Goal: Answer question/provide support

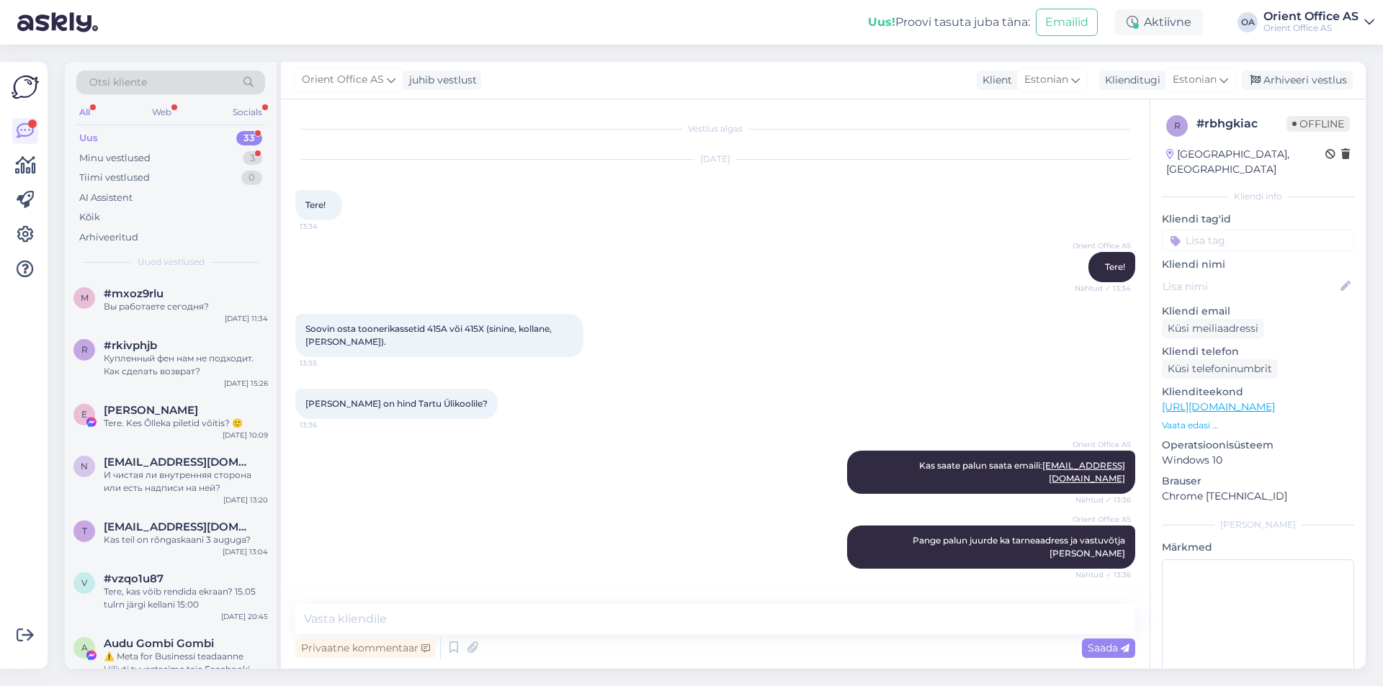
scroll to position [1816, 0]
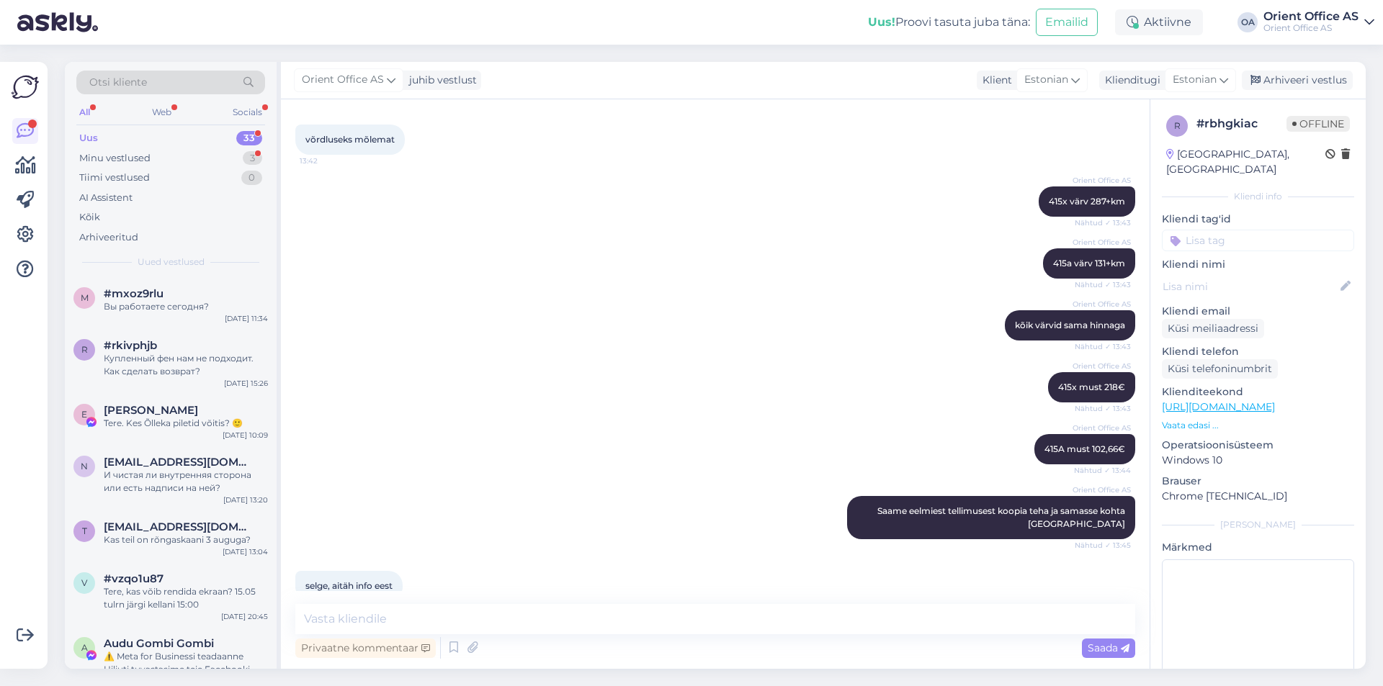
click at [806, 295] on div "Orient Office AS kõik värvid sama hinnaga Nähtud ✓ 13:43" at bounding box center [715, 326] width 840 height 62
click at [655, 255] on div "Orient Office AS 415a värv 131+km Nähtud ✓ 13:43" at bounding box center [715, 264] width 840 height 62
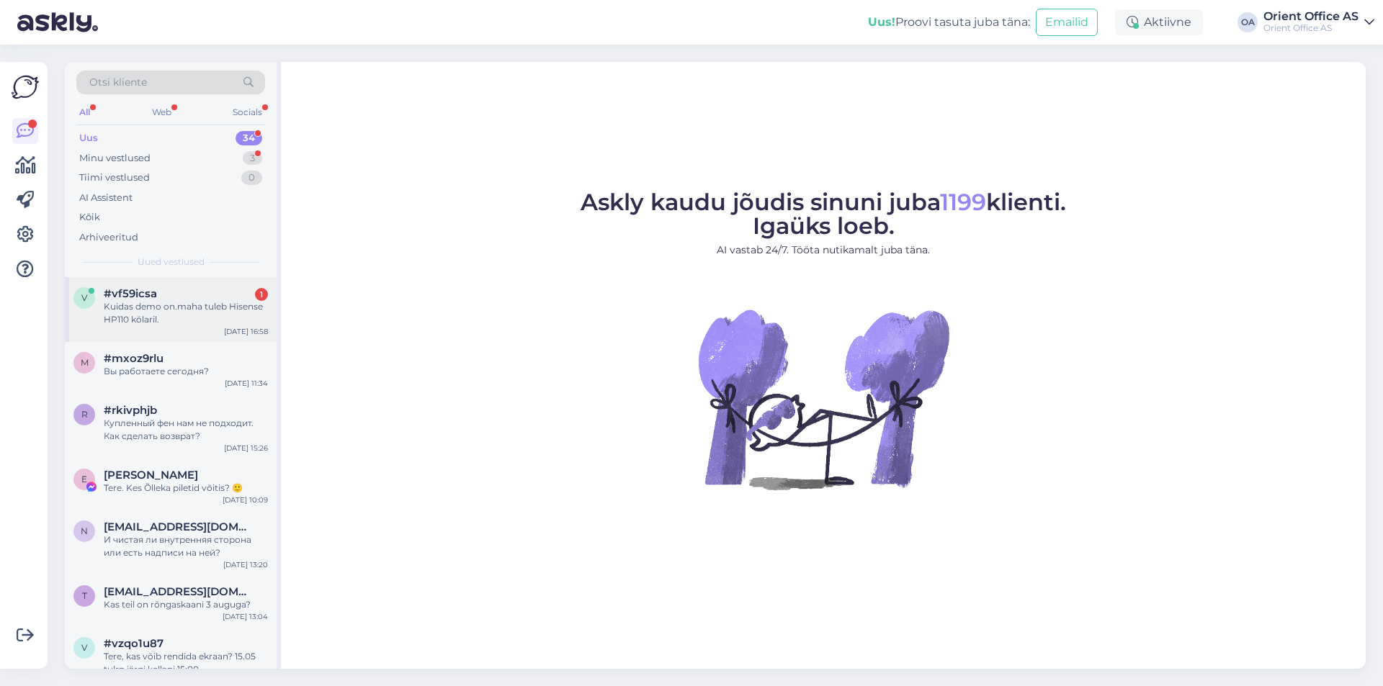
click at [248, 298] on div "#vf59icsa 1" at bounding box center [186, 293] width 164 height 13
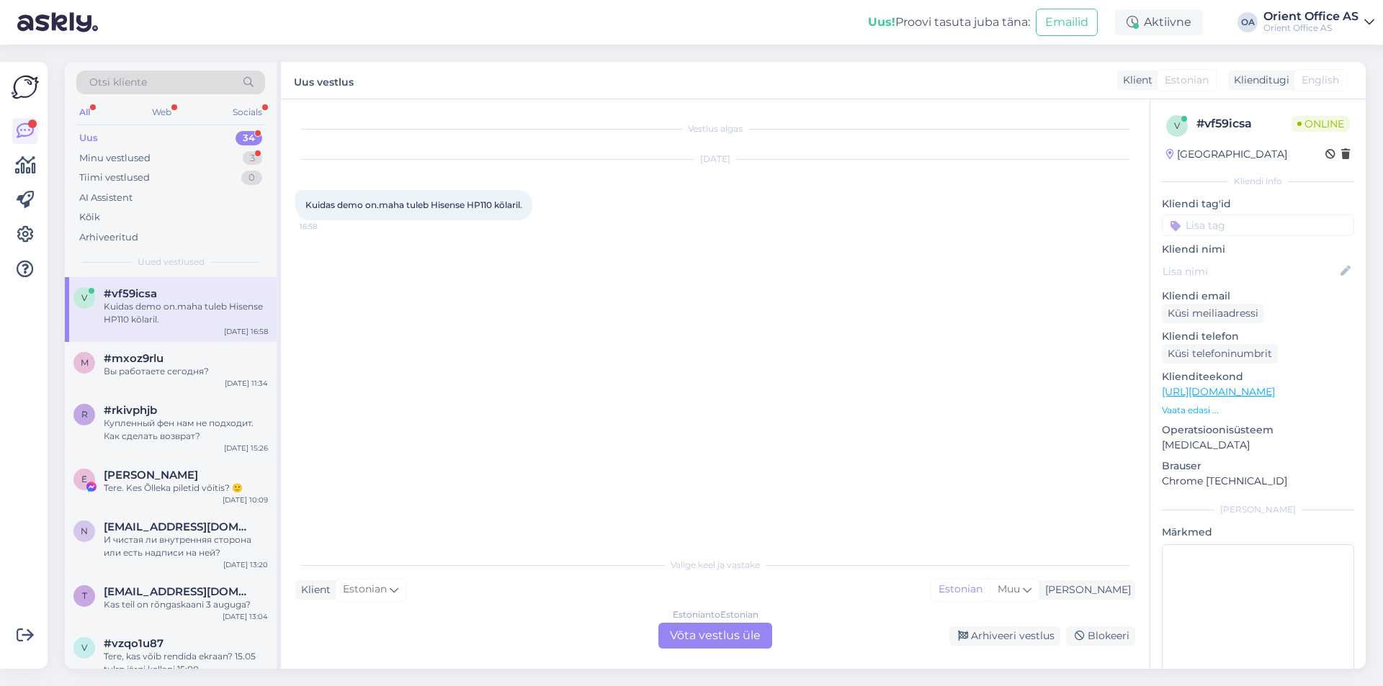
click at [703, 608] on div "Valige keel ja vastake Klient Estonian Mina Estonian Muu Estonian to Estonian V…" at bounding box center [715, 599] width 840 height 99
click at [719, 640] on div "Estonian to Estonian Võta vestlus üle" at bounding box center [715, 636] width 114 height 26
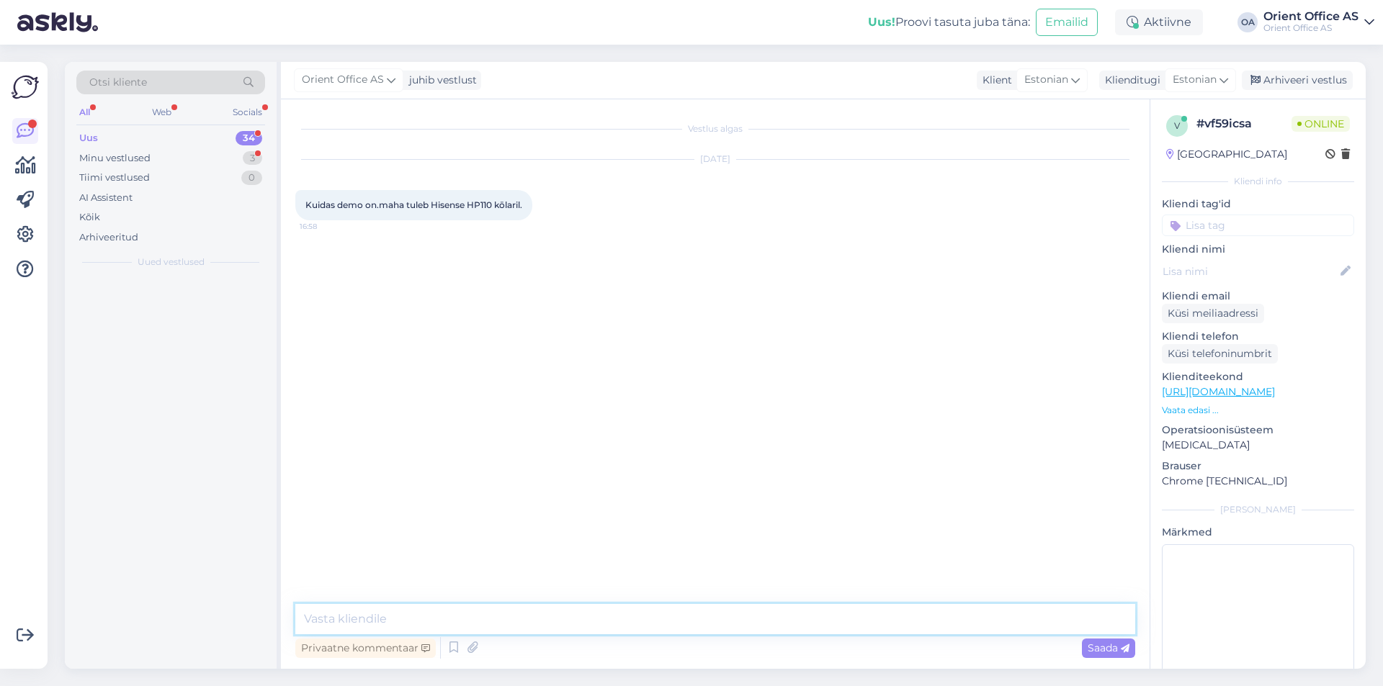
click at [719, 634] on textarea at bounding box center [715, 619] width 840 height 30
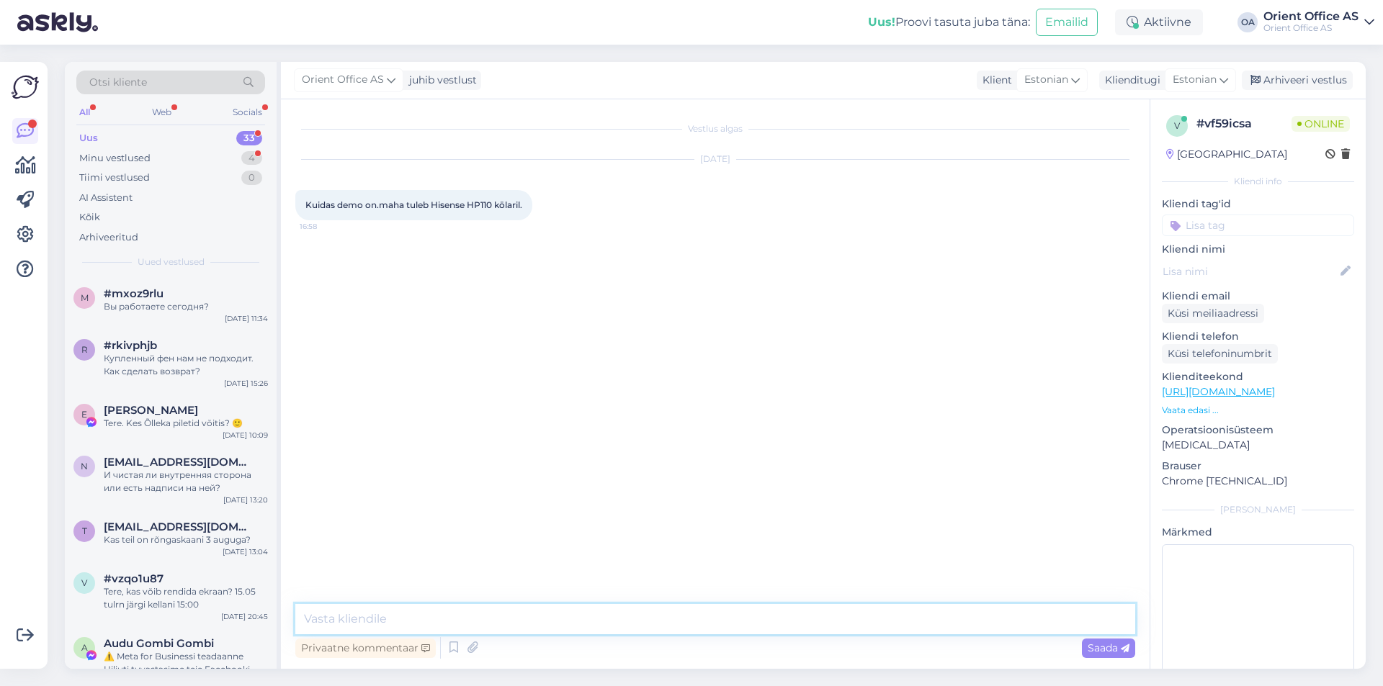
click at [709, 627] on textarea at bounding box center [715, 619] width 840 height 30
click at [708, 627] on textarea at bounding box center [715, 619] width 840 height 30
click at [696, 627] on textarea at bounding box center [715, 619] width 840 height 30
click at [426, 621] on textarea at bounding box center [715, 619] width 840 height 30
type textarea "Tere!"
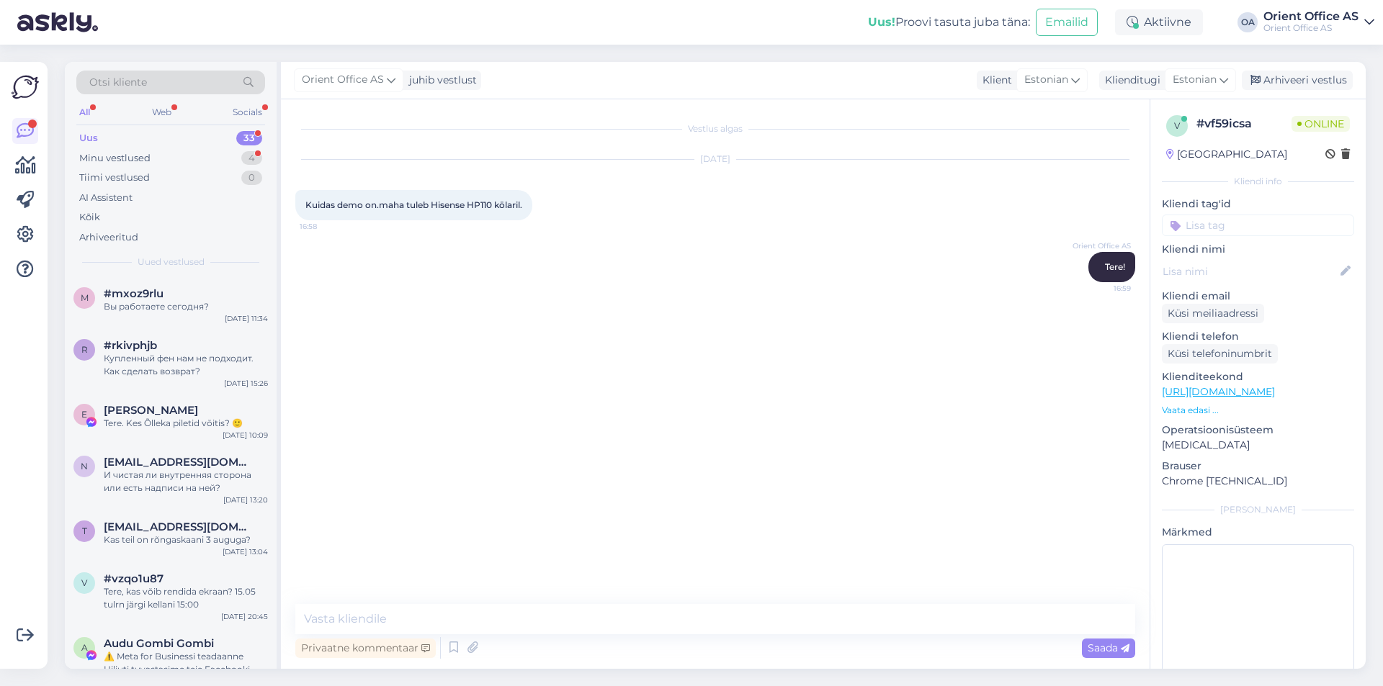
click at [1303, 382] on p "Klienditeekond" at bounding box center [1258, 376] width 192 height 15
click at [1275, 389] on link "https://kontorikaubad.ee/toode/hisense-hp110-plus-party-rocker-one-plus-2-mikro…" at bounding box center [1218, 391] width 113 height 13
click at [454, 617] on textarea at bounding box center [715, 619] width 840 height 30
type textarea "Palun täpsustage tellimuse numbrit"
click at [1291, 88] on div "Arhiveeri vestlus" at bounding box center [1297, 80] width 111 height 19
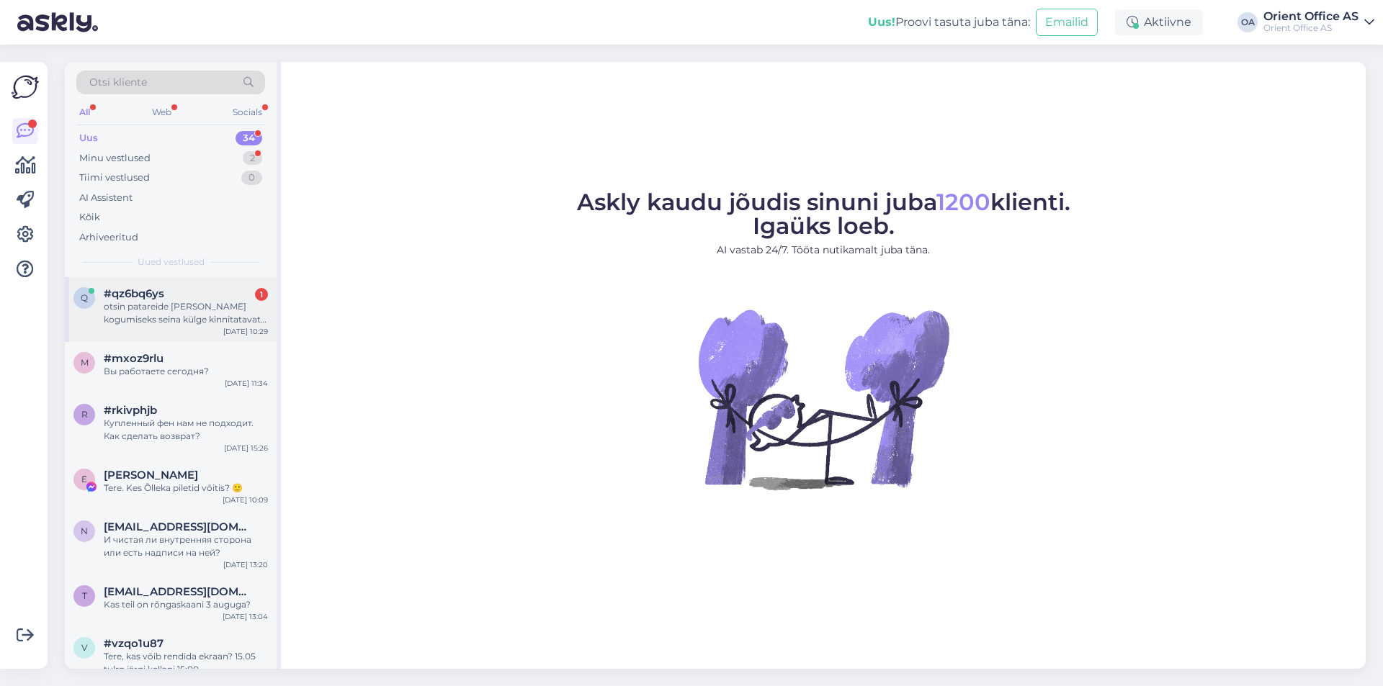
click at [180, 286] on div "q #qz6bq6ys 1 otsin patareide [PERSON_NAME] kogumiseks seina külge kinnitatavat…" at bounding box center [171, 309] width 212 height 65
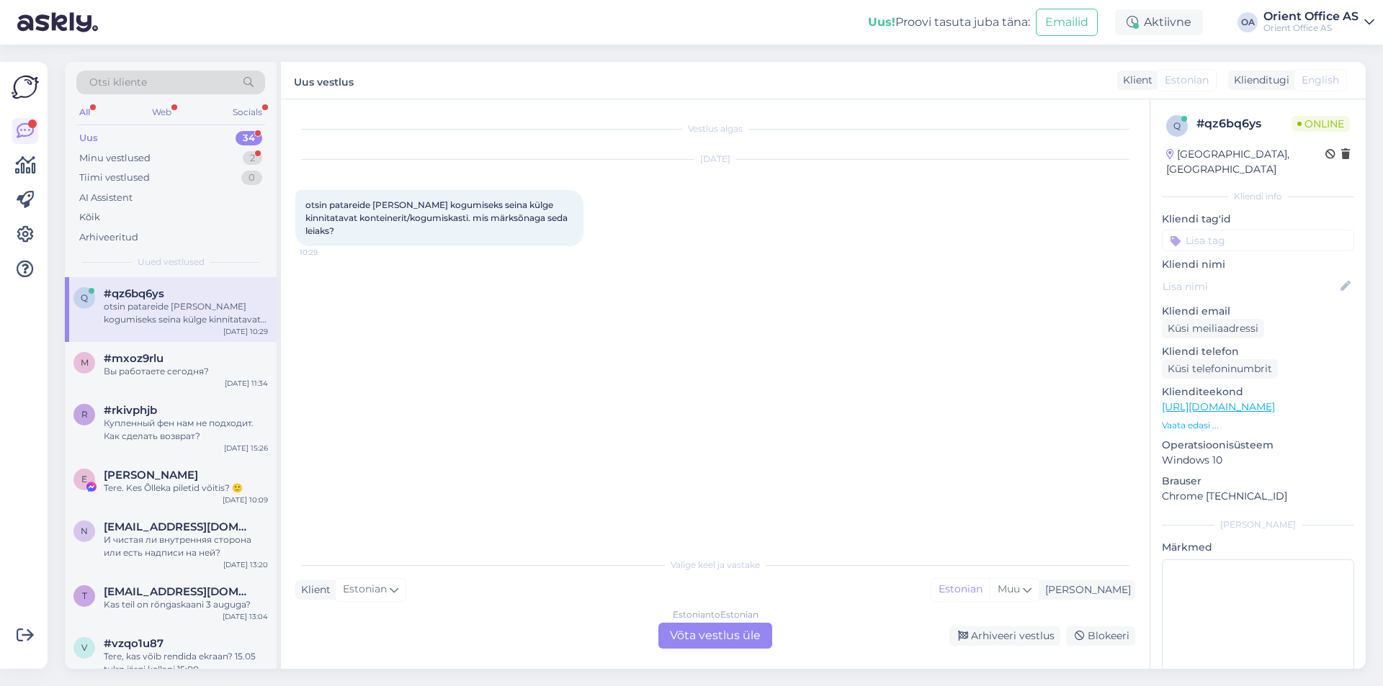
click at [723, 634] on div "Estonian to Estonian Võta vestlus üle" at bounding box center [715, 636] width 114 height 26
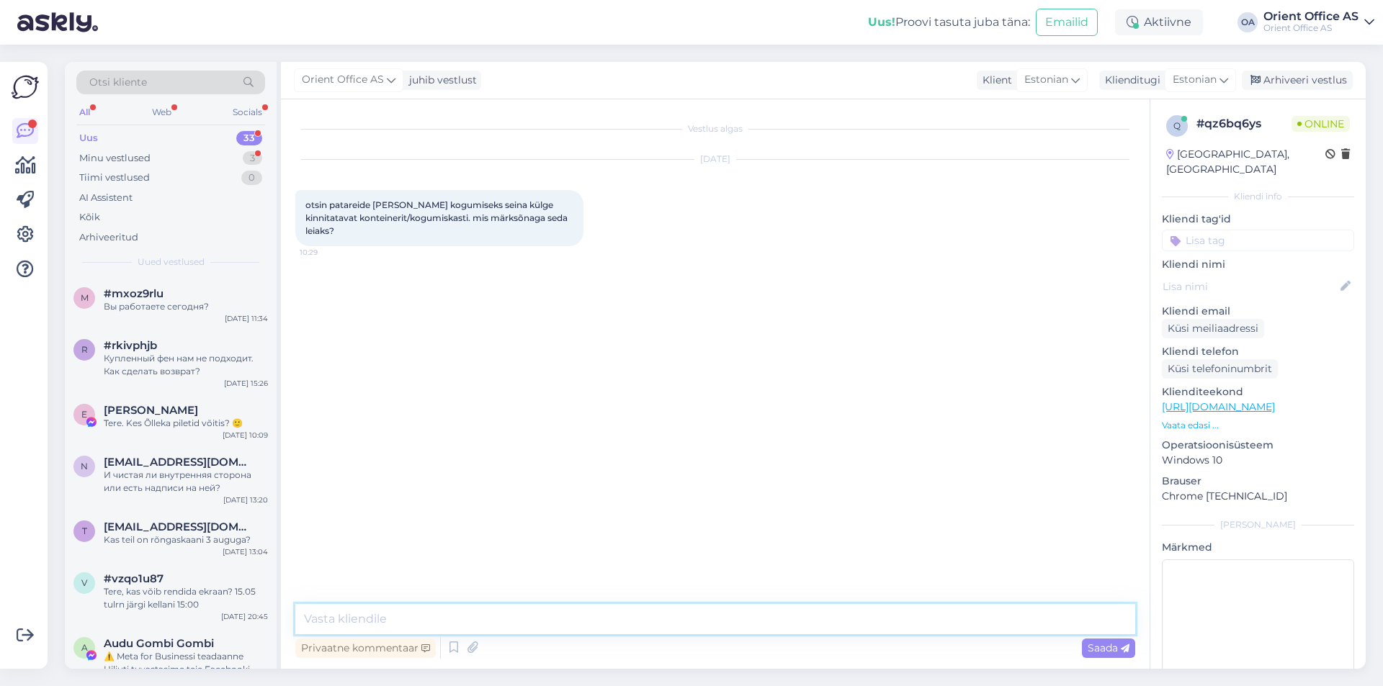
click at [692, 626] on textarea at bounding box center [715, 619] width 840 height 30
click at [688, 626] on textarea at bounding box center [715, 619] width 840 height 30
click at [686, 626] on textarea at bounding box center [715, 619] width 840 height 30
click at [678, 626] on textarea at bounding box center [715, 619] width 840 height 30
type textarea "Tere!"
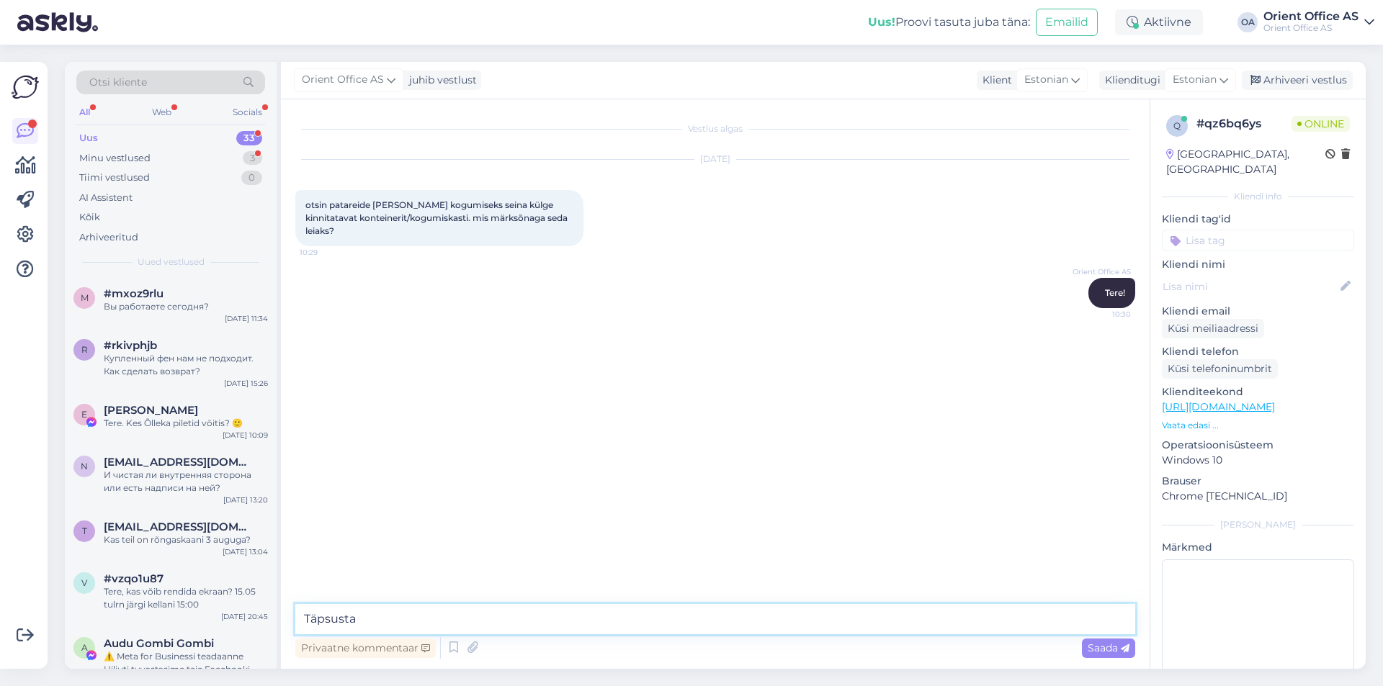
type textarea "Täpsustan"
click at [382, 210] on div "otsin patareide [PERSON_NAME] kogumiseks seina külge kinnitatavat konteinerit/k…" at bounding box center [439, 218] width 288 height 56
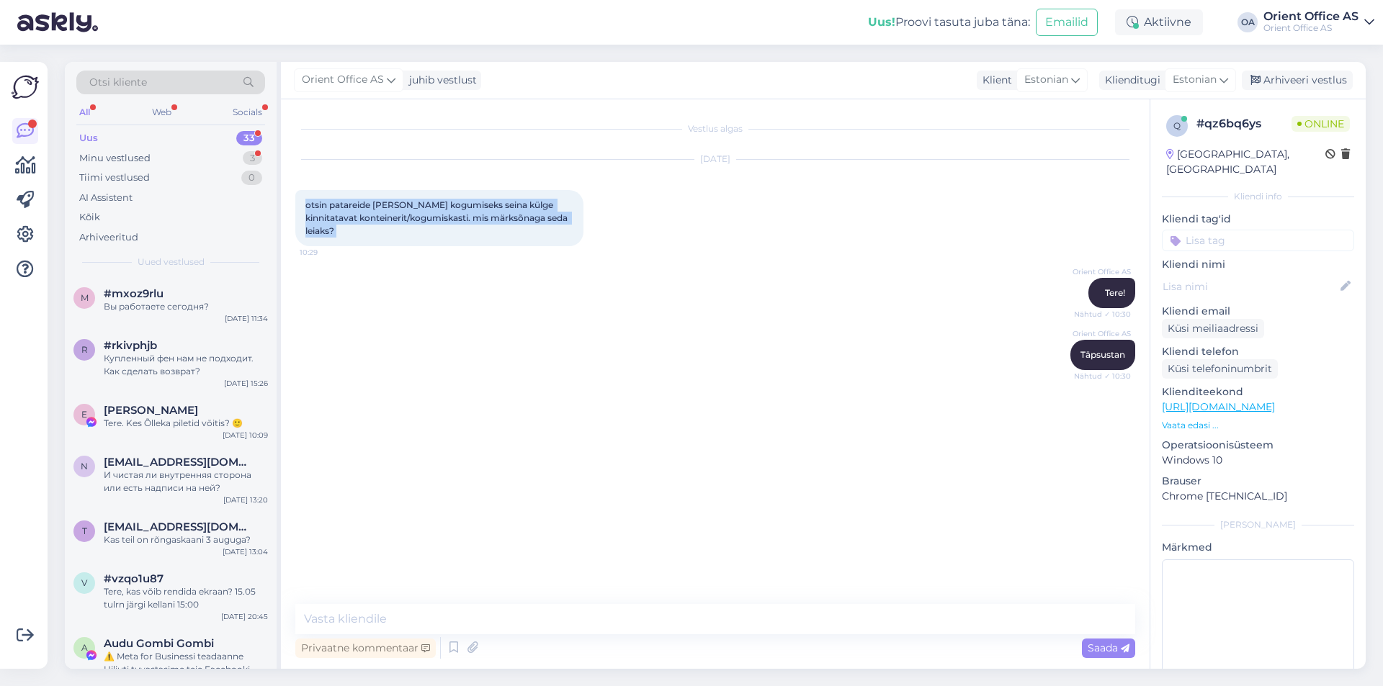
click at [382, 210] on div "otsin patareide [PERSON_NAME] kogumiseks seina külge kinnitatavat konteinerit/k…" at bounding box center [439, 218] width 288 height 56
copy div "otsin patareide [PERSON_NAME] kogumiseks seina külge kinnitatavat konteinerit/k…"
click at [516, 471] on div "Vestlus algas [DATE] otsin patareide [PERSON_NAME] kogumiseks seina külge kinni…" at bounding box center [721, 352] width 853 height 477
click at [346, 619] on textarea at bounding box center [715, 619] width 840 height 30
type textarea "T"
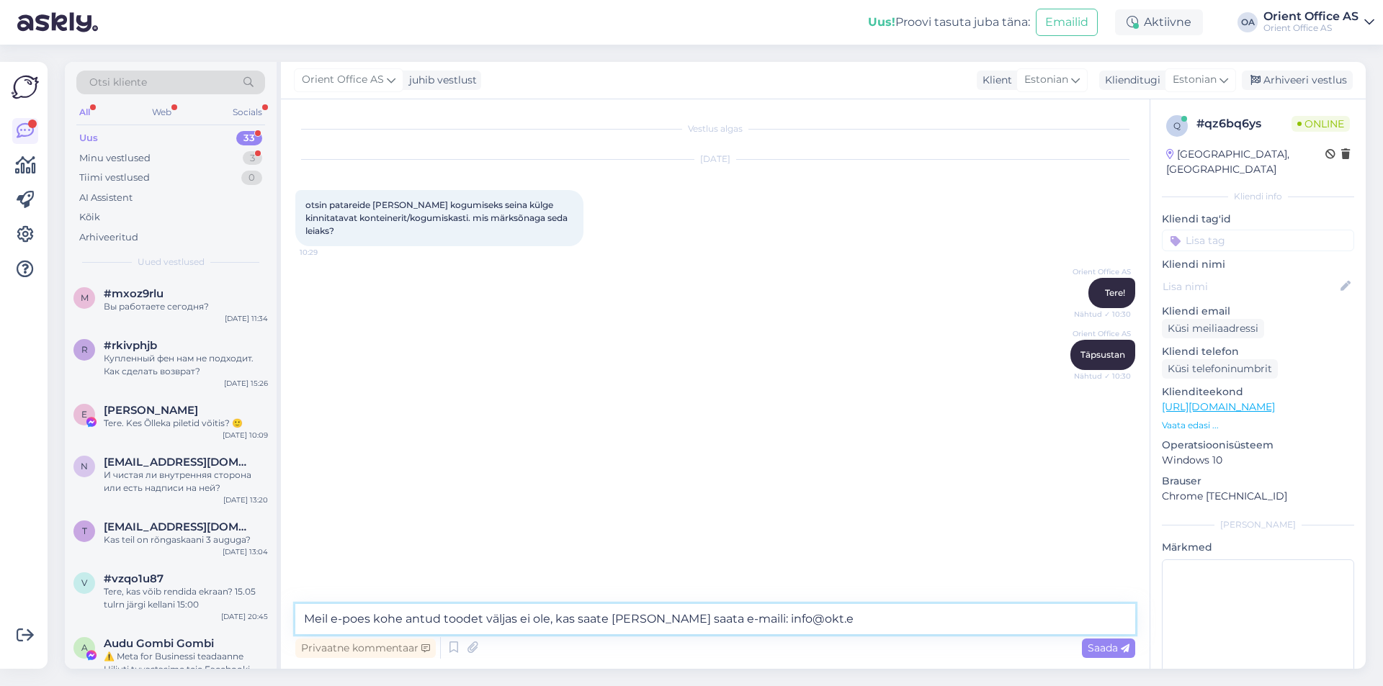
type textarea "Meil e-poes kohe antud toodet väljas ei ole, kas saate [PERSON_NAME] saata e-ma…"
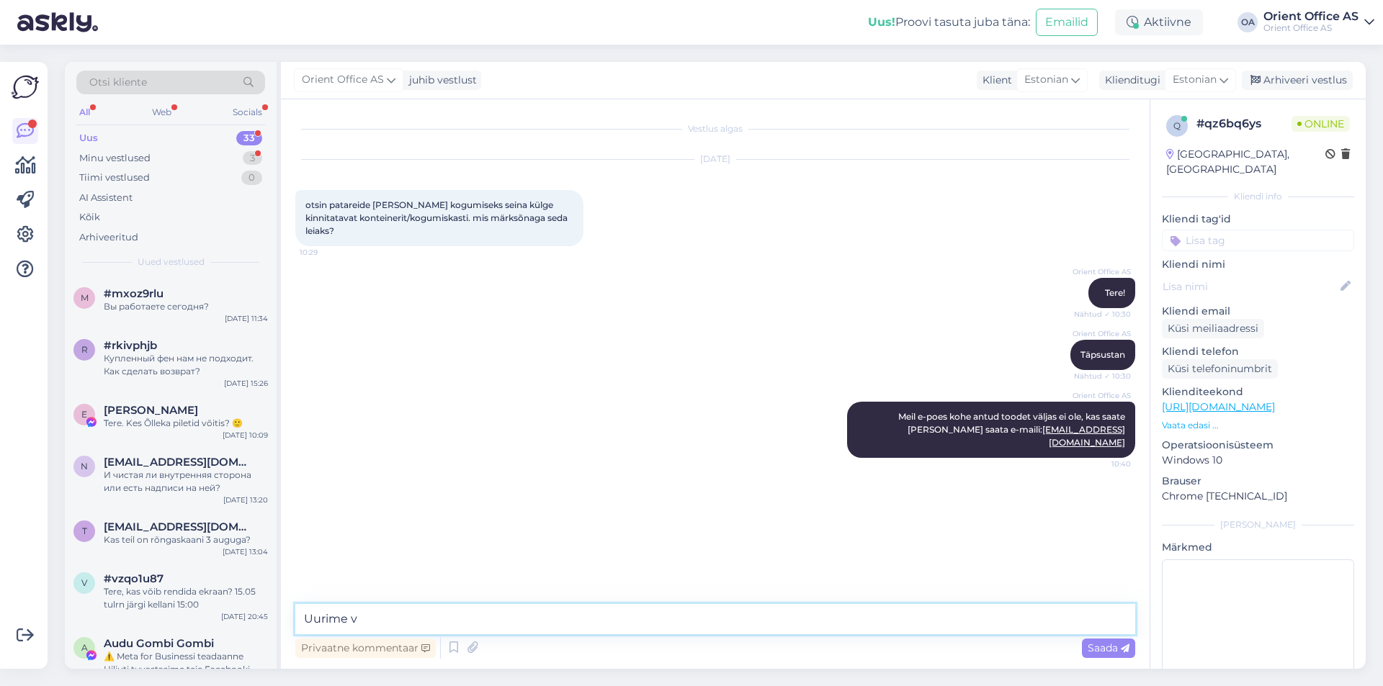
type textarea "Uurime vi"
type textarea "Täpsustame võimalust tellida eritellimusena"
